Goal: Navigation & Orientation: Go to known website

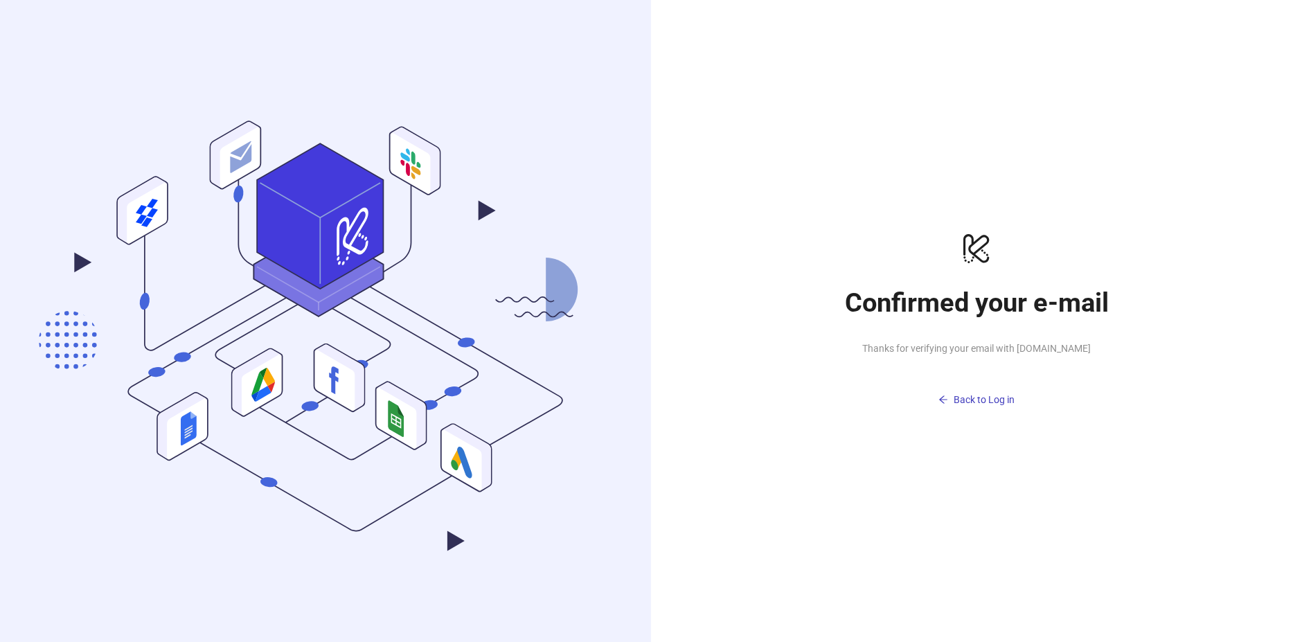
click at [956, 383] on link "Back to Log in" at bounding box center [976, 389] width 277 height 44
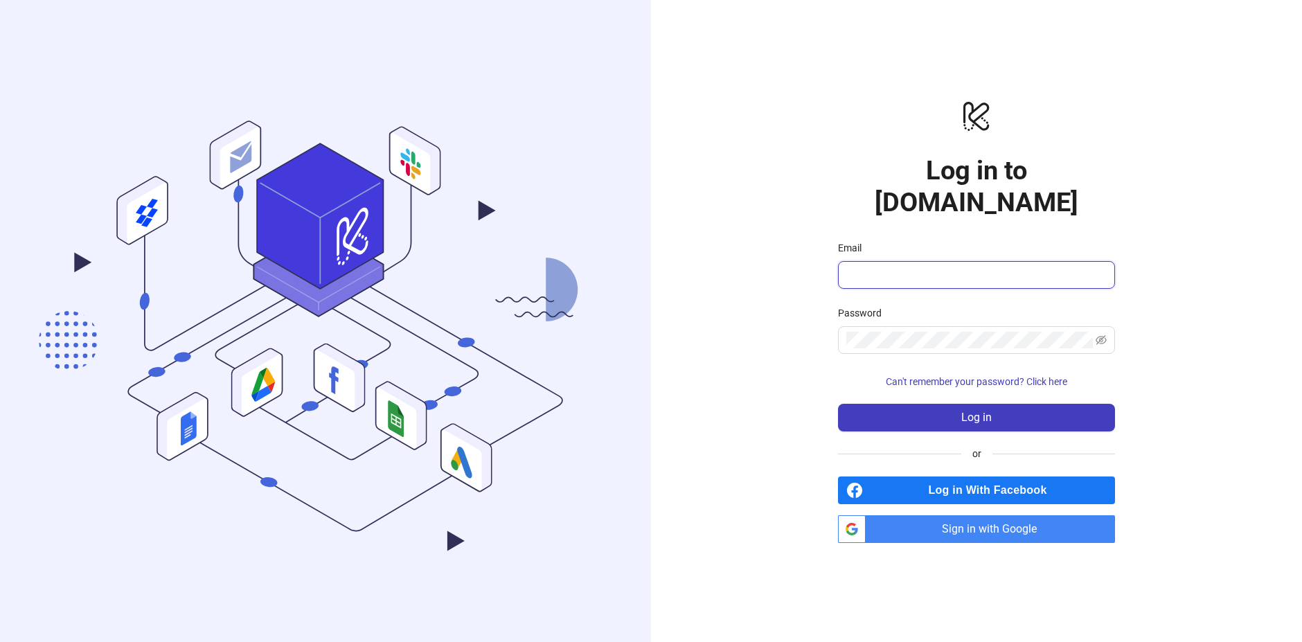
click at [943, 267] on input "Email" at bounding box center [975, 275] width 258 height 17
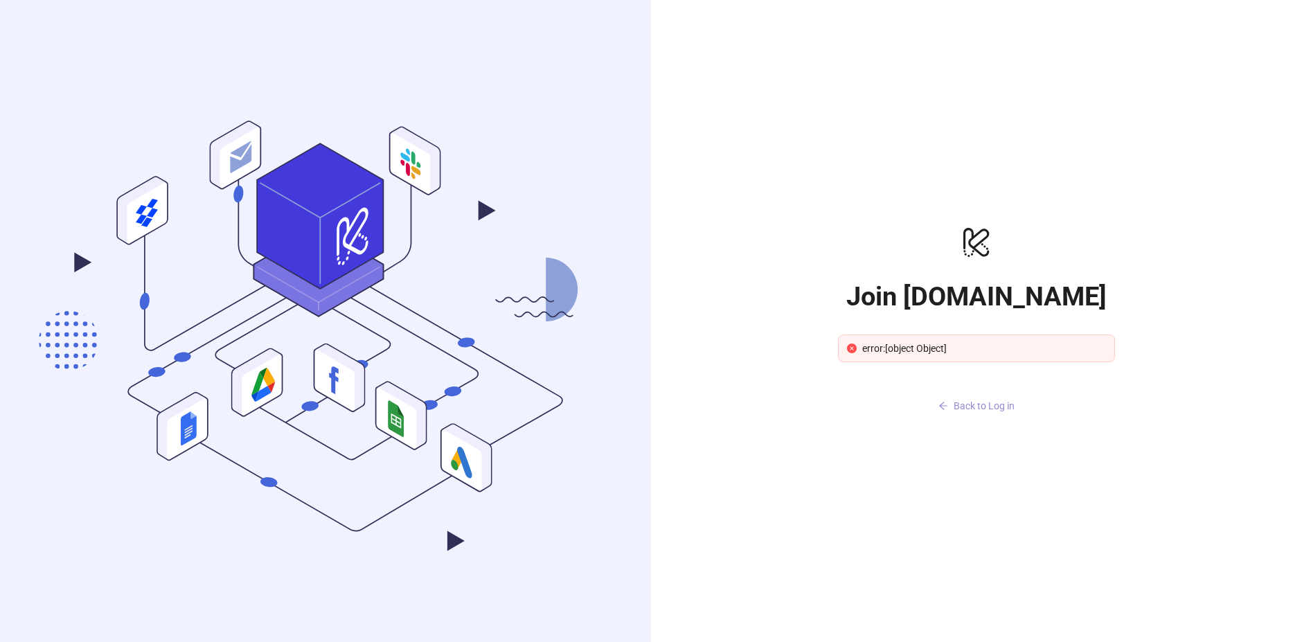
click at [973, 401] on span "Back to Log in" at bounding box center [984, 405] width 61 height 11
